Goal: Transaction & Acquisition: Purchase product/service

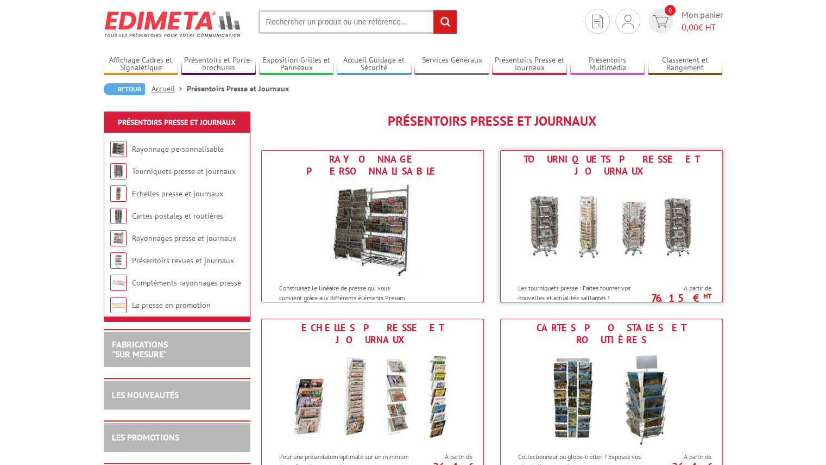
scroll to position [109, 0]
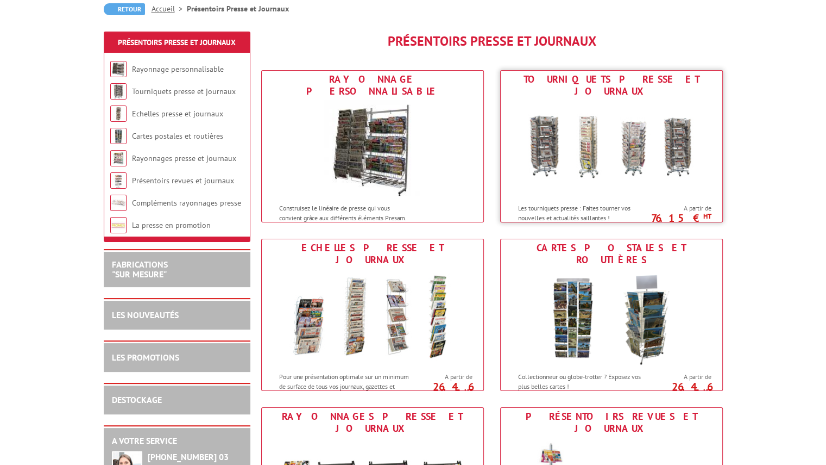
click at [604, 185] on img at bounding box center [611, 149] width 201 height 98
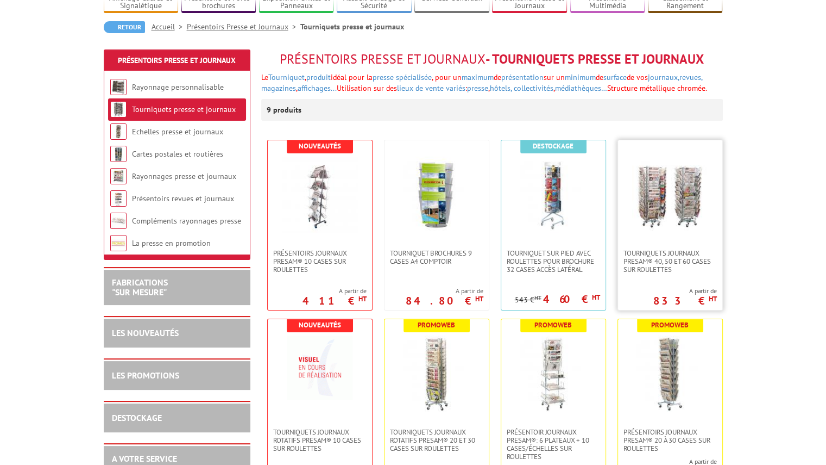
scroll to position [109, 0]
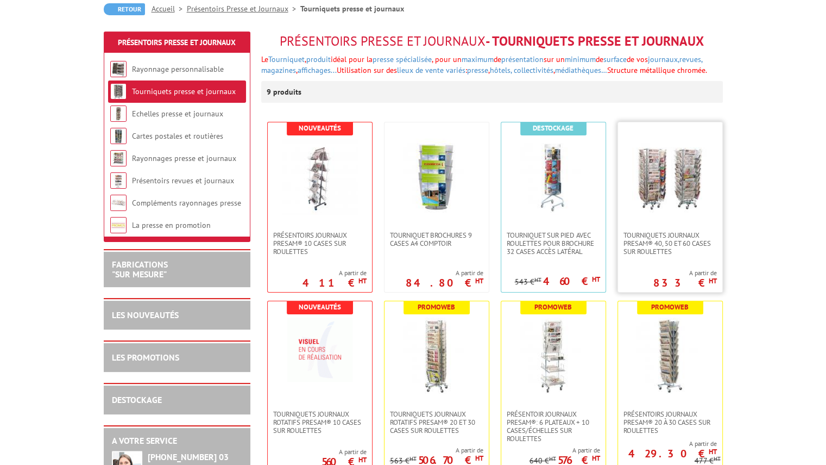
click at [672, 208] on img at bounding box center [670, 177] width 76 height 76
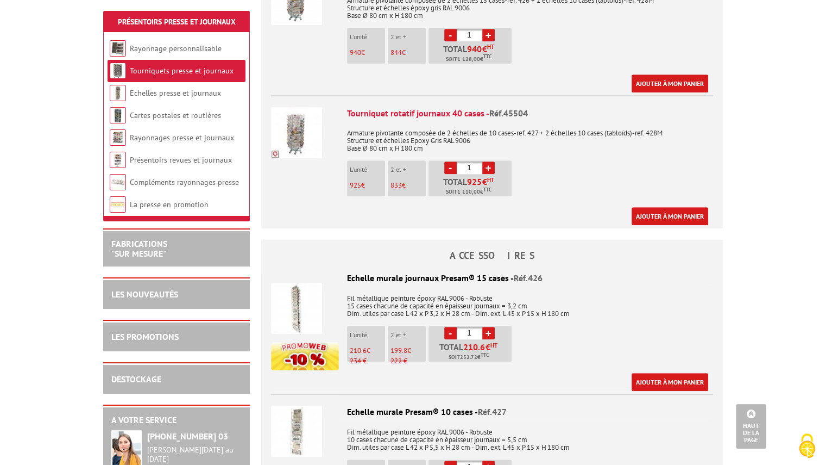
scroll to position [652, 0]
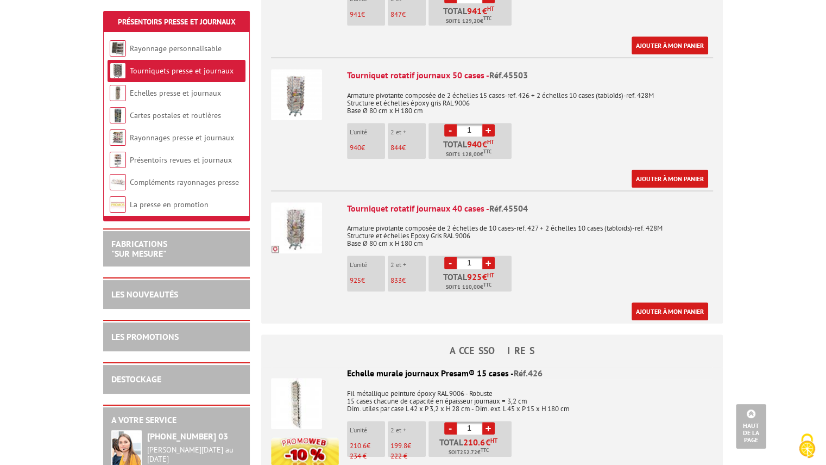
click at [298, 211] on img at bounding box center [296, 227] width 51 height 51
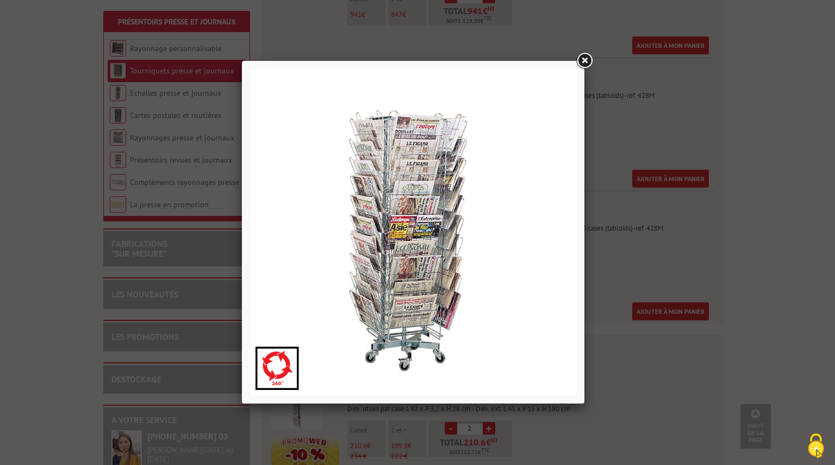
click at [582, 61] on link at bounding box center [584, 61] width 20 height 20
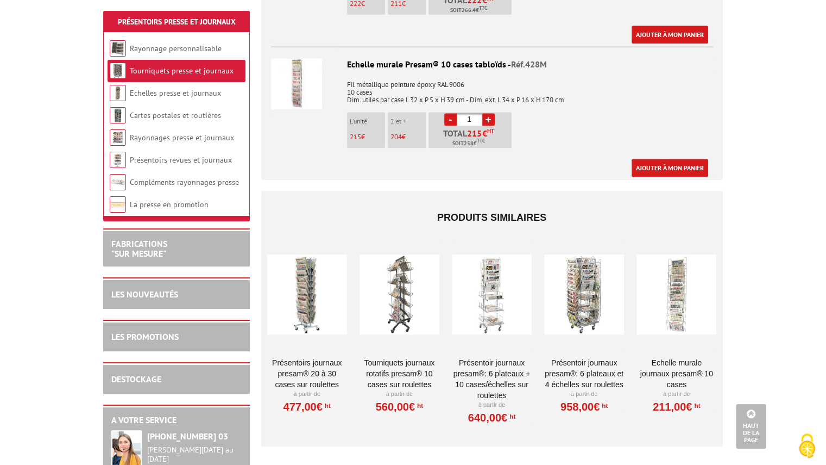
scroll to position [1250, 0]
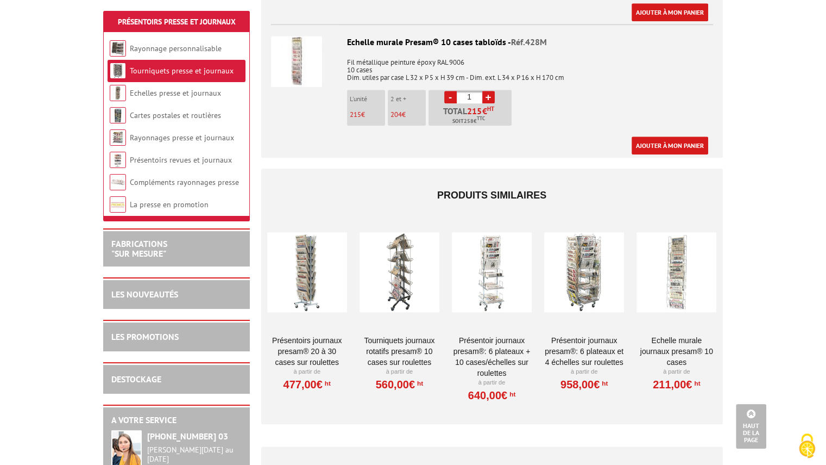
click at [308, 266] on div at bounding box center [307, 272] width 80 height 109
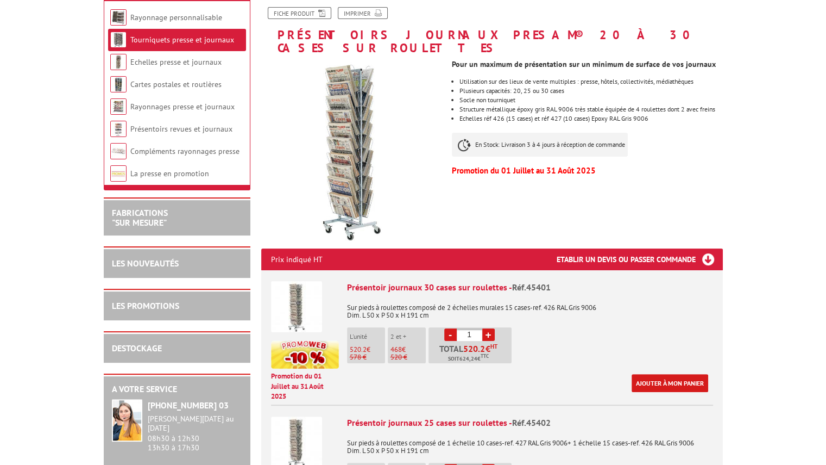
scroll to position [217, 0]
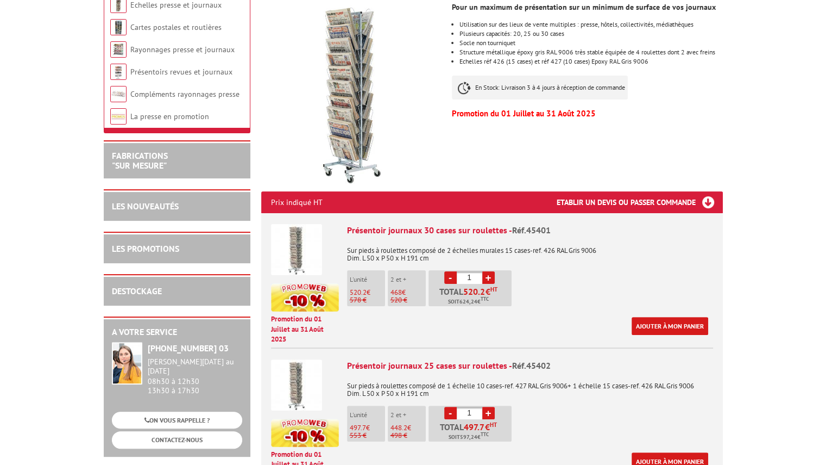
click at [291, 240] on img at bounding box center [296, 249] width 51 height 51
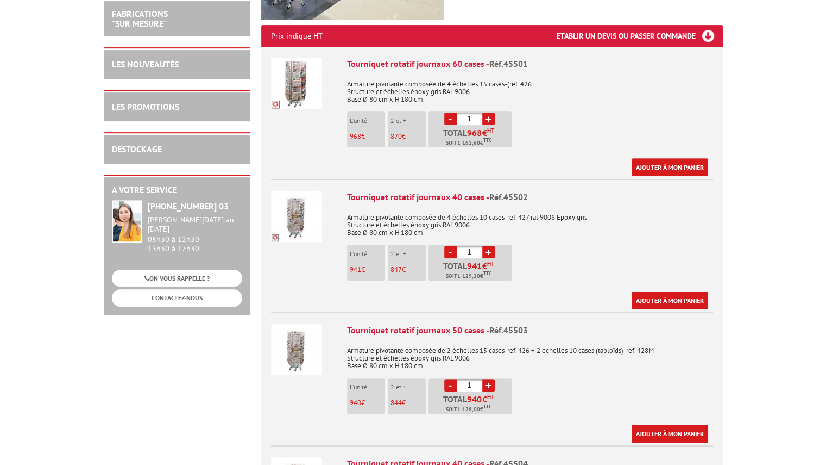
scroll to position [33, 0]
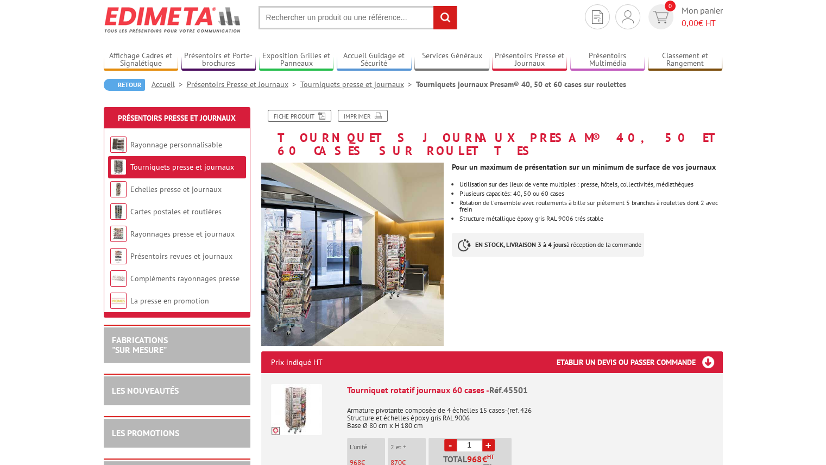
click at [170, 166] on link "Tourniquets presse et journaux" at bounding box center [182, 167] width 104 height 10
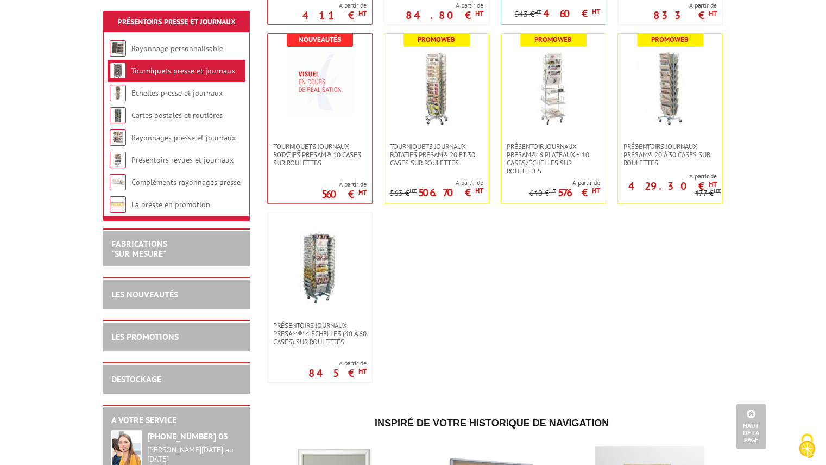
scroll to position [380, 0]
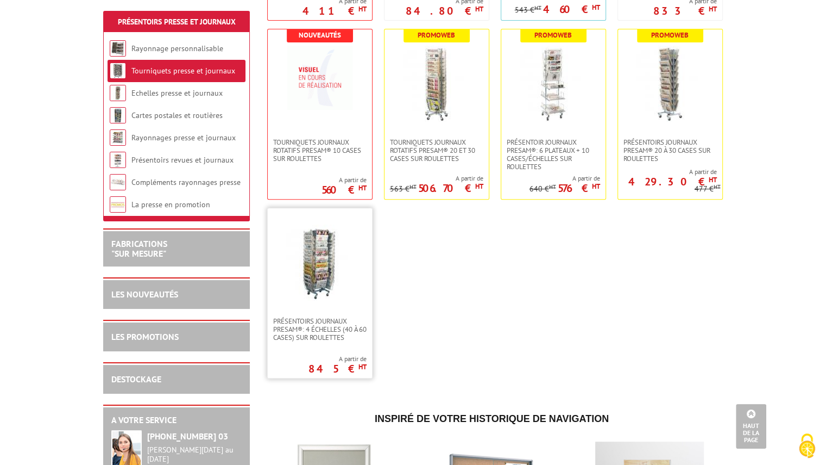
click at [314, 255] on img at bounding box center [320, 262] width 76 height 76
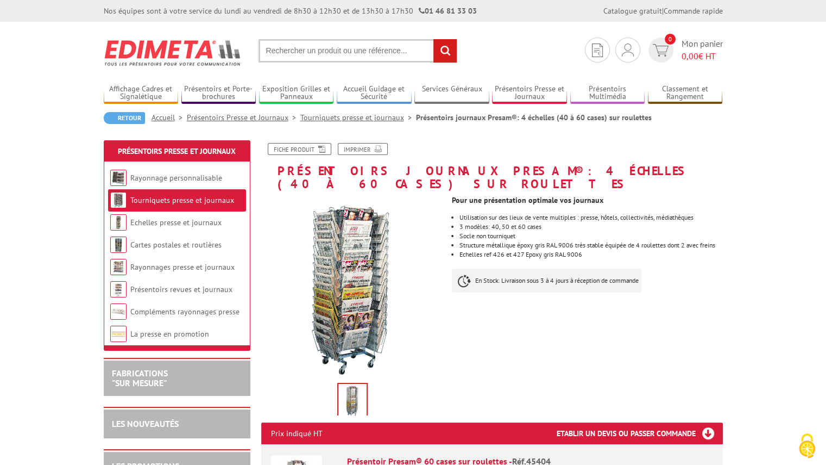
click at [190, 193] on li "Tourniquets presse et journaux" at bounding box center [177, 200] width 138 height 22
click at [191, 202] on link "Tourniquets presse et journaux" at bounding box center [182, 200] width 104 height 10
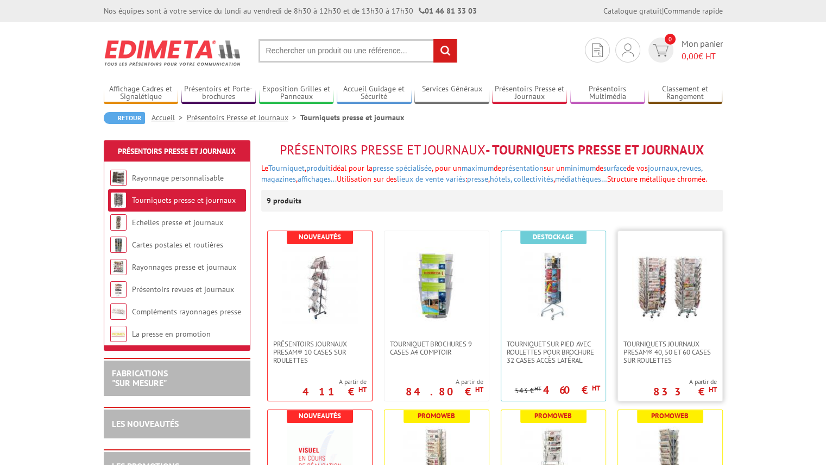
click at [653, 299] on img at bounding box center [670, 285] width 76 height 76
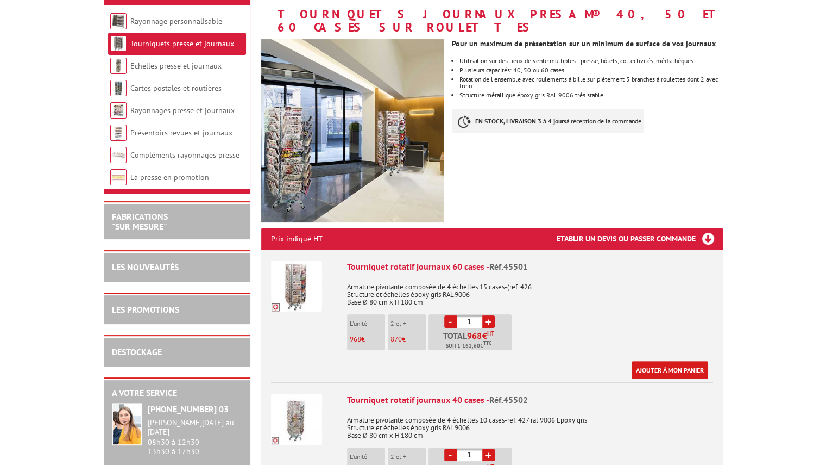
scroll to position [163, 0]
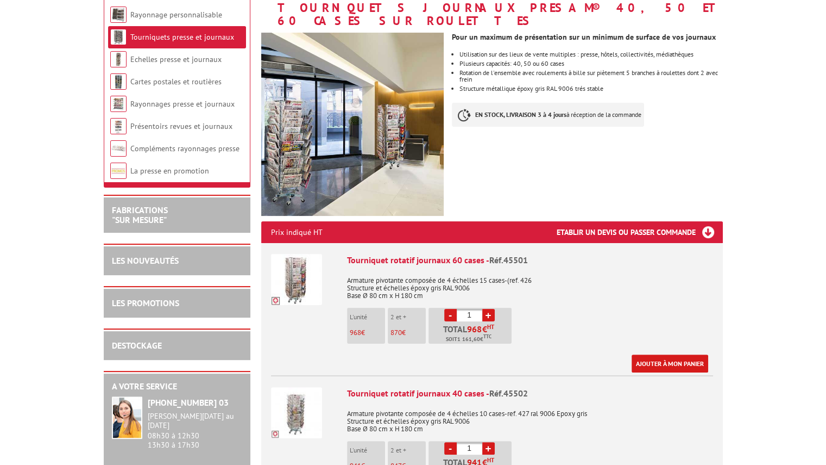
click at [161, 34] on link "Tourniquets presse et journaux" at bounding box center [182, 37] width 104 height 10
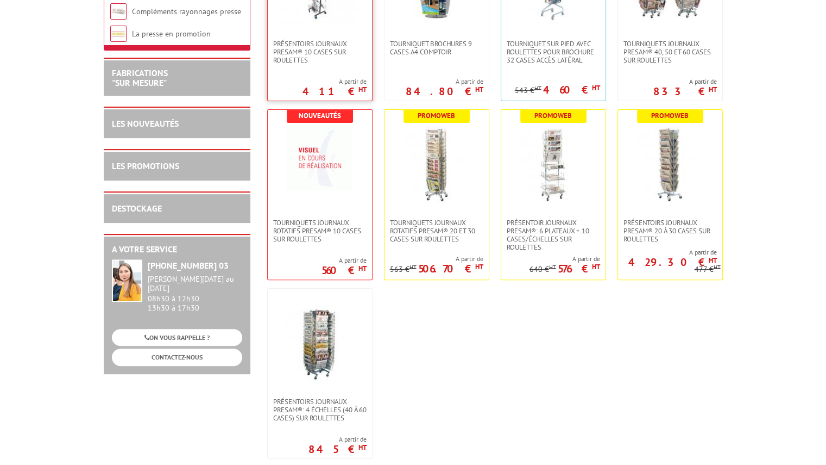
scroll to position [326, 0]
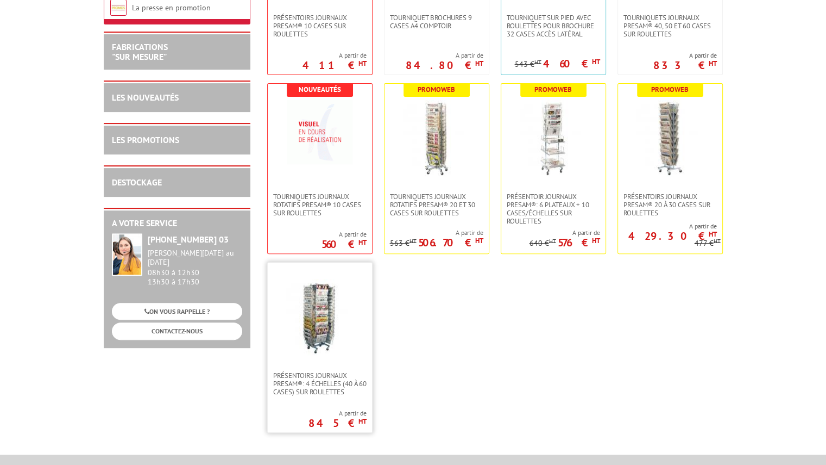
click at [323, 310] on img at bounding box center [320, 317] width 76 height 76
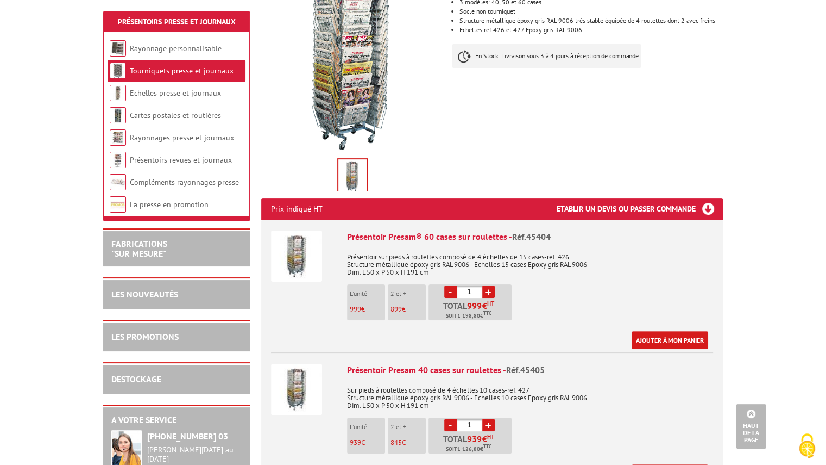
scroll to position [217, 0]
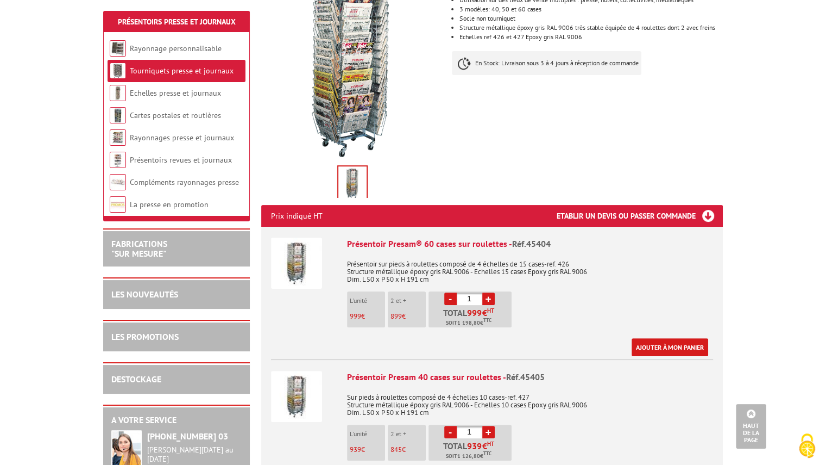
click at [159, 68] on link "Tourniquets presse et journaux" at bounding box center [182, 71] width 104 height 10
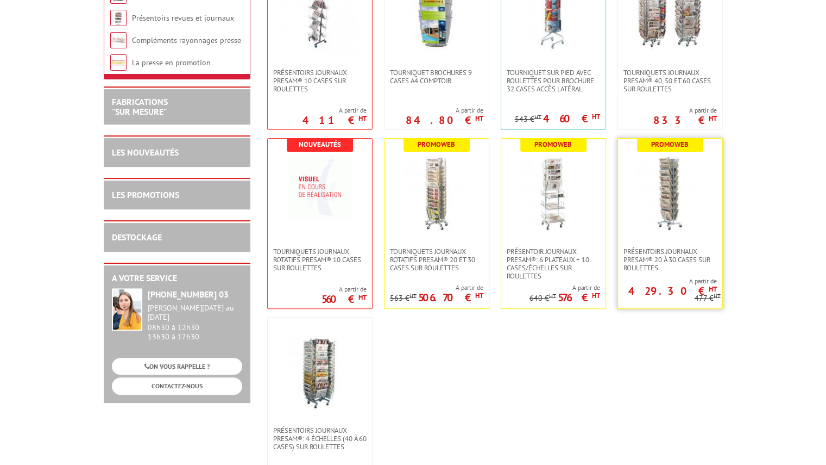
scroll to position [272, 0]
click at [434, 198] on img at bounding box center [437, 192] width 76 height 76
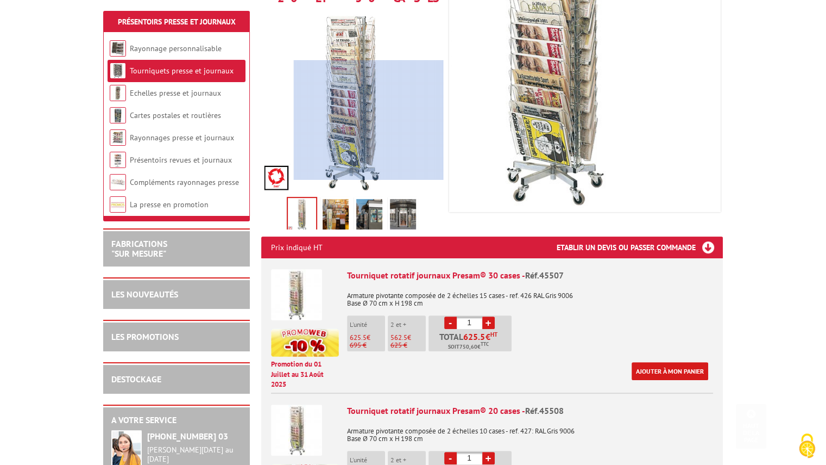
scroll to position [217, 0]
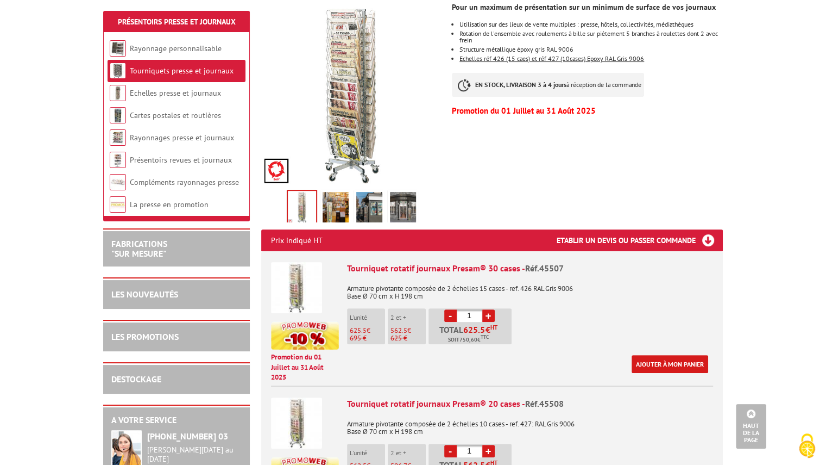
click at [488, 309] on link "+" at bounding box center [488, 315] width 12 height 12
click at [448, 309] on link "-" at bounding box center [450, 315] width 12 height 12
click at [487, 309] on link "+" at bounding box center [488, 315] width 12 height 12
type input "2"
click at [329, 192] on img at bounding box center [336, 209] width 26 height 34
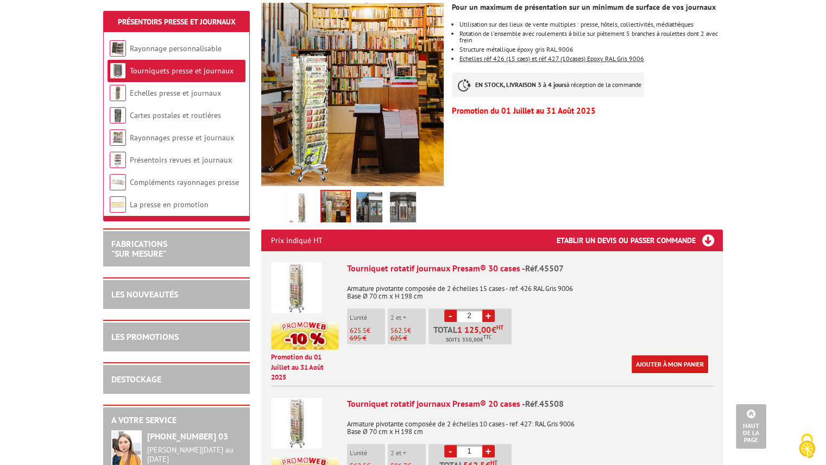
click at [374, 192] on img at bounding box center [369, 209] width 26 height 34
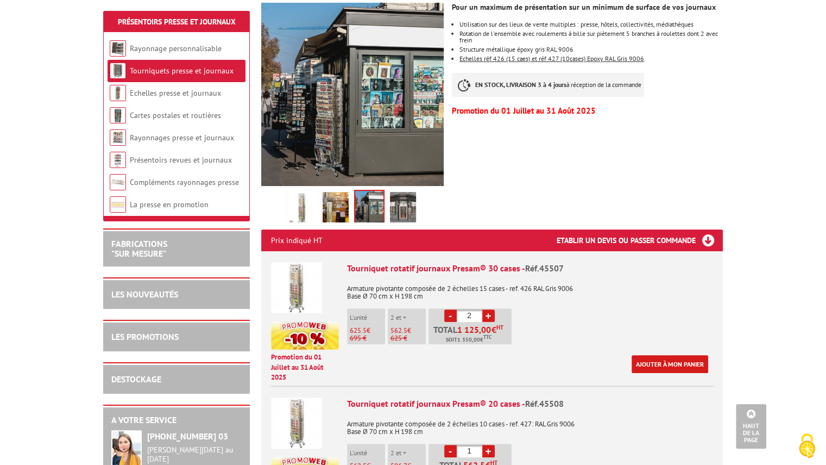
click at [399, 192] on img at bounding box center [403, 209] width 26 height 34
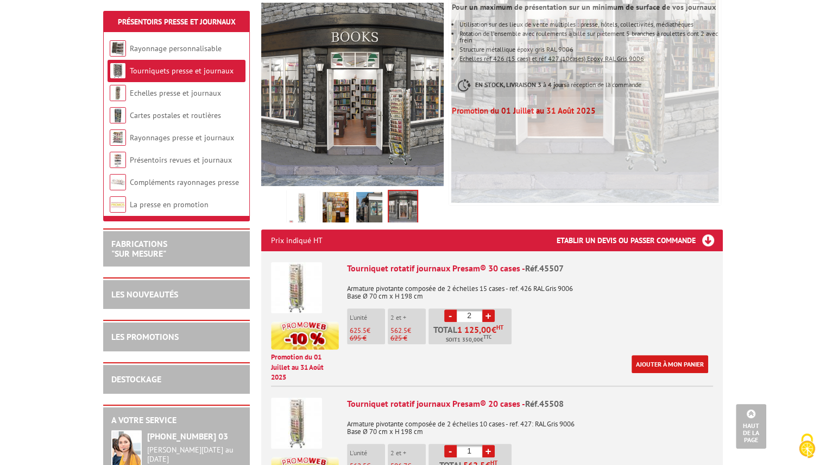
click at [294, 197] on img at bounding box center [302, 209] width 26 height 34
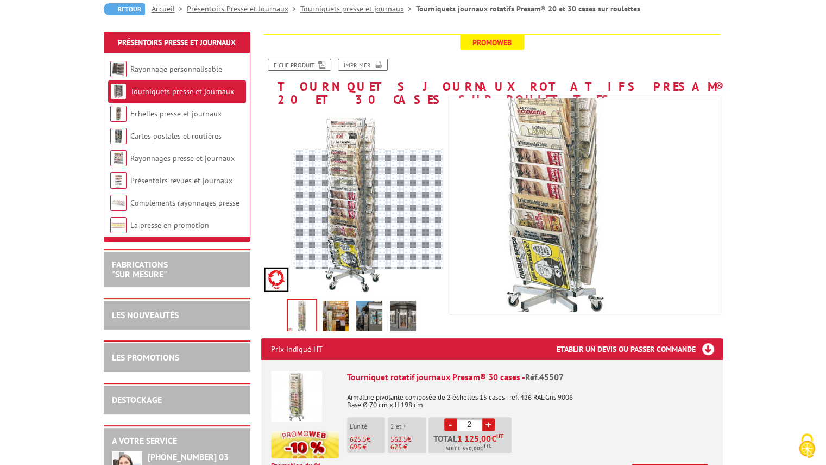
scroll to position [54, 0]
